Goal: Transaction & Acquisition: Purchase product/service

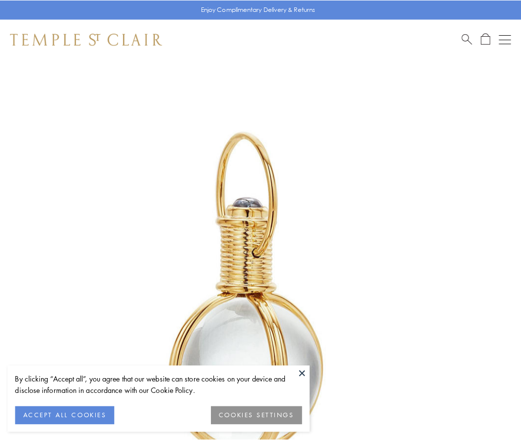
scroll to position [259, 0]
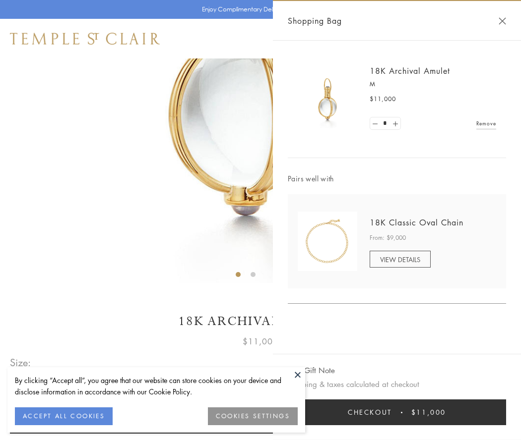
click at [397, 412] on button "Checkout $11,000" at bounding box center [397, 413] width 218 height 26
